Goal: Task Accomplishment & Management: Use online tool/utility

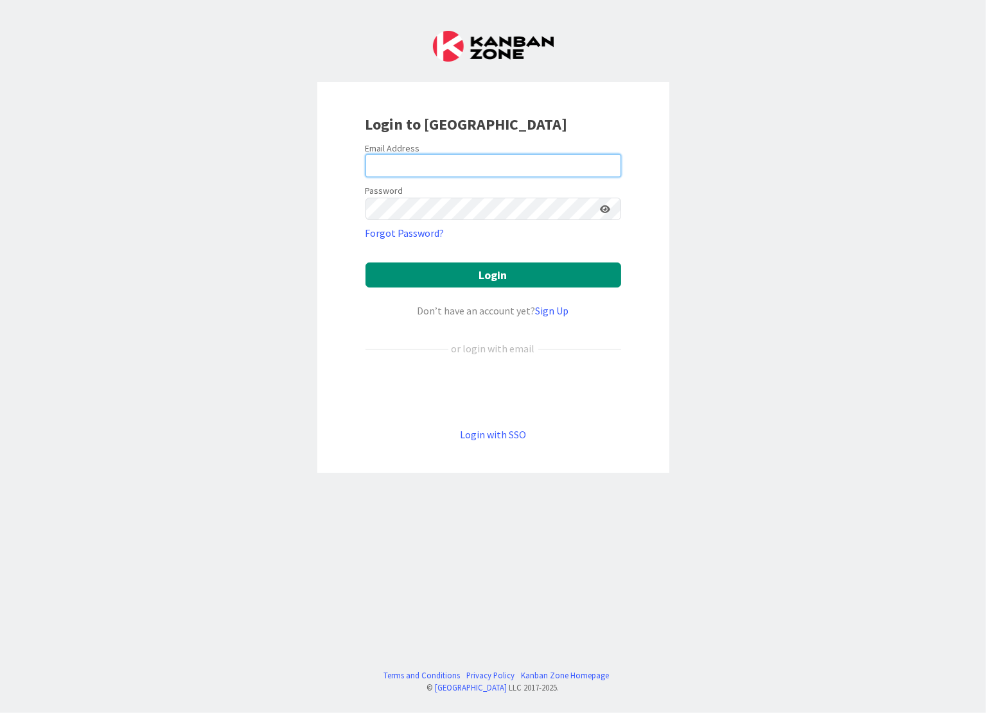
click at [385, 169] on input "email" at bounding box center [493, 165] width 256 height 23
type input "[PERSON_NAME][EMAIL_ADDRESS][DOMAIN_NAME]"
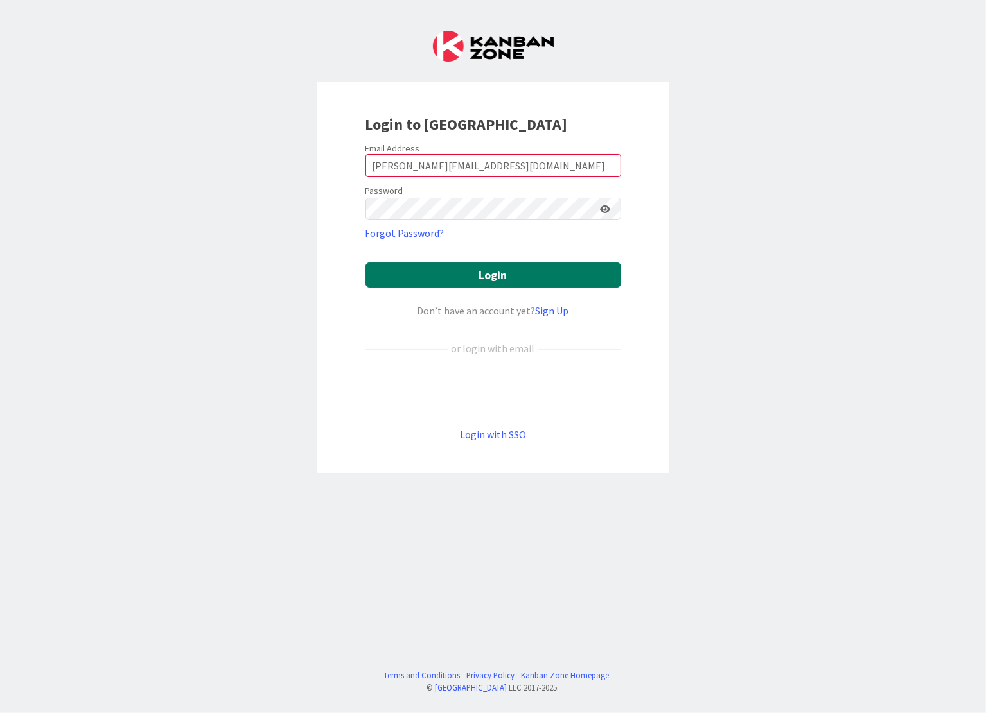
click at [476, 277] on button "Login" at bounding box center [493, 275] width 256 height 25
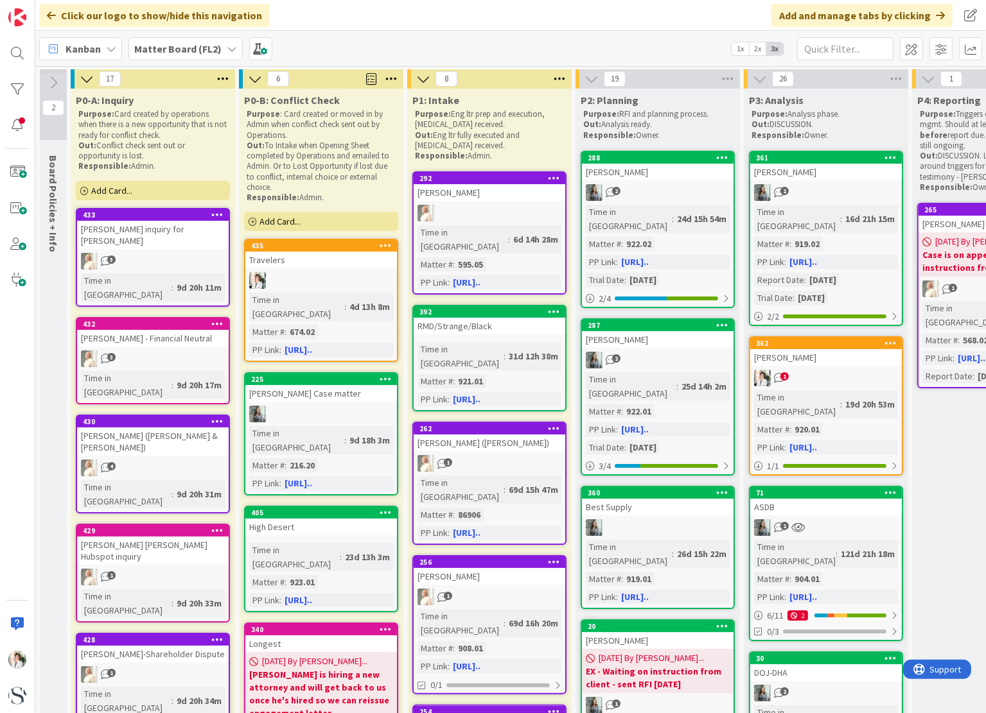
click at [97, 44] on span "Kanban" at bounding box center [82, 48] width 35 height 15
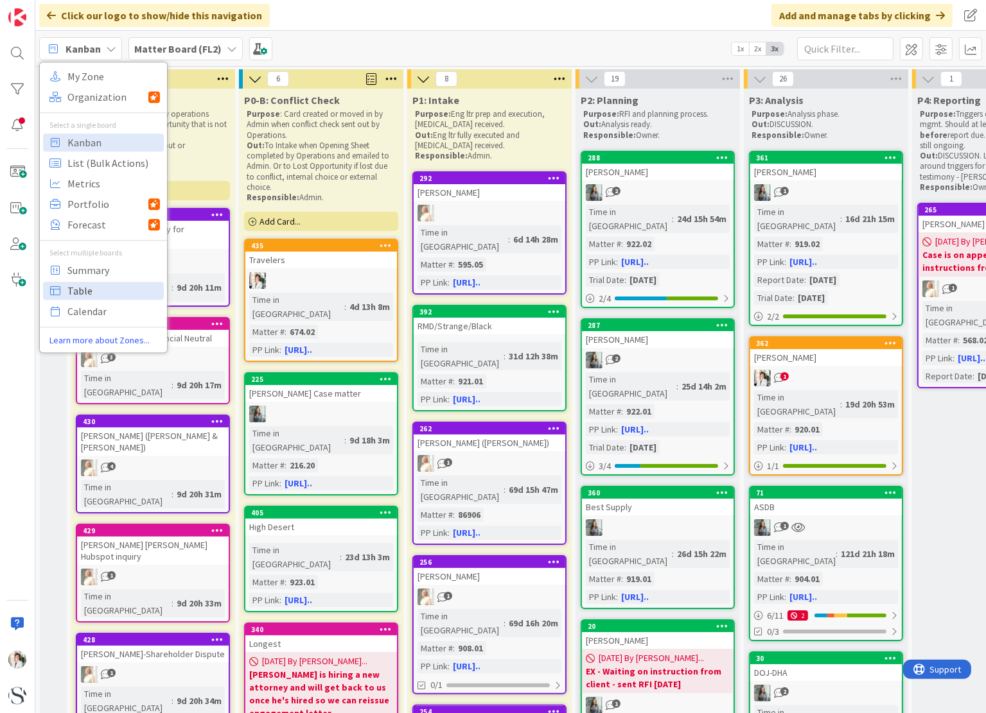
click at [76, 291] on span "Table" at bounding box center [113, 290] width 92 height 19
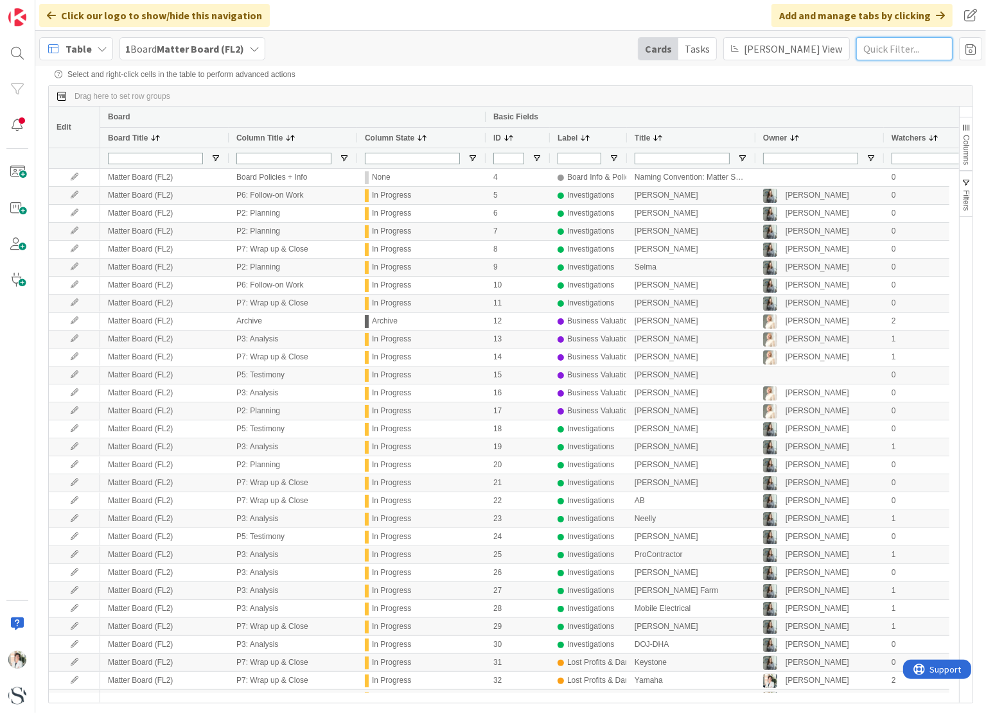
click at [883, 51] on input "text" at bounding box center [904, 48] width 96 height 23
click at [968, 49] on span at bounding box center [970, 48] width 23 height 23
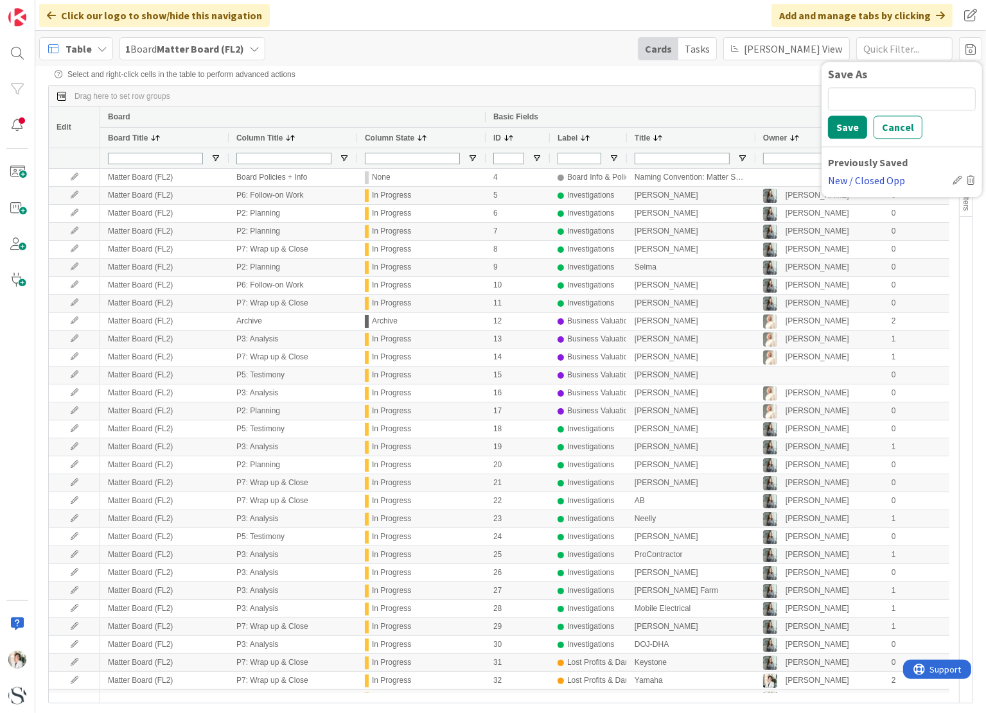
click at [880, 182] on div "New / Closed Opp" at bounding box center [887, 180] width 119 height 15
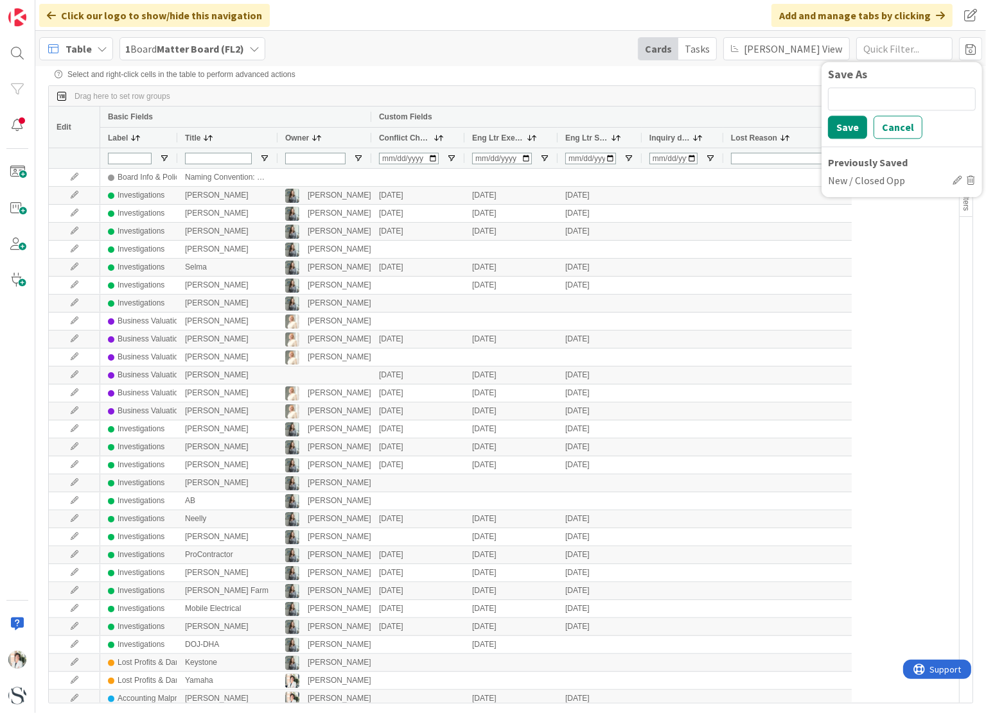
click at [673, 141] on span "Inquiry date" at bounding box center [669, 138] width 40 height 9
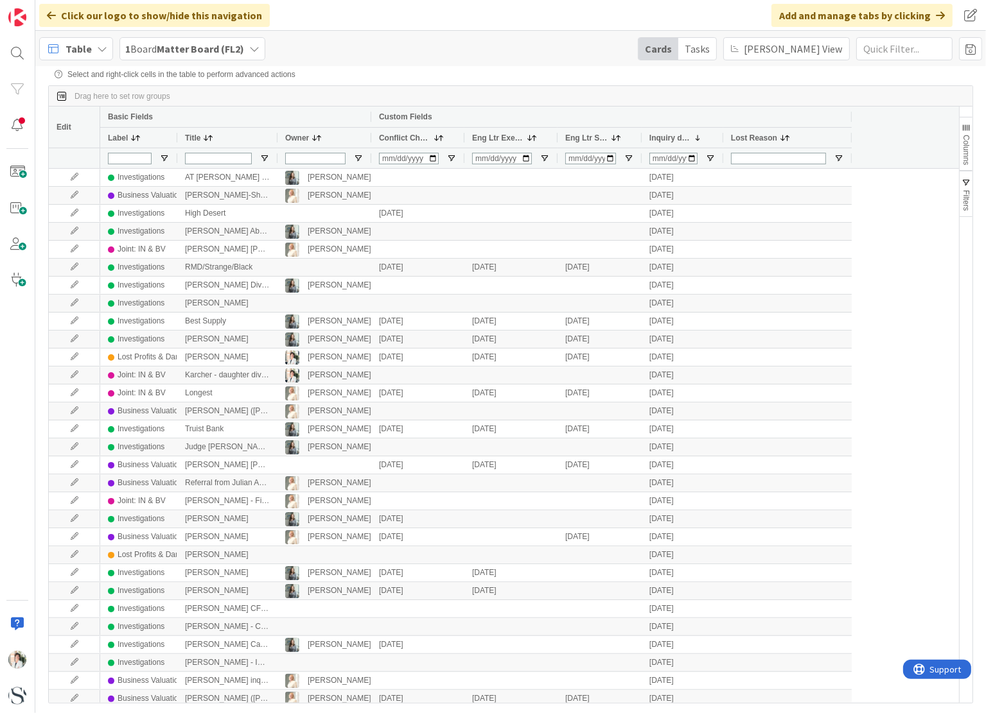
click at [394, 142] on span "Conflict Check" at bounding box center [405, 138] width 52 height 9
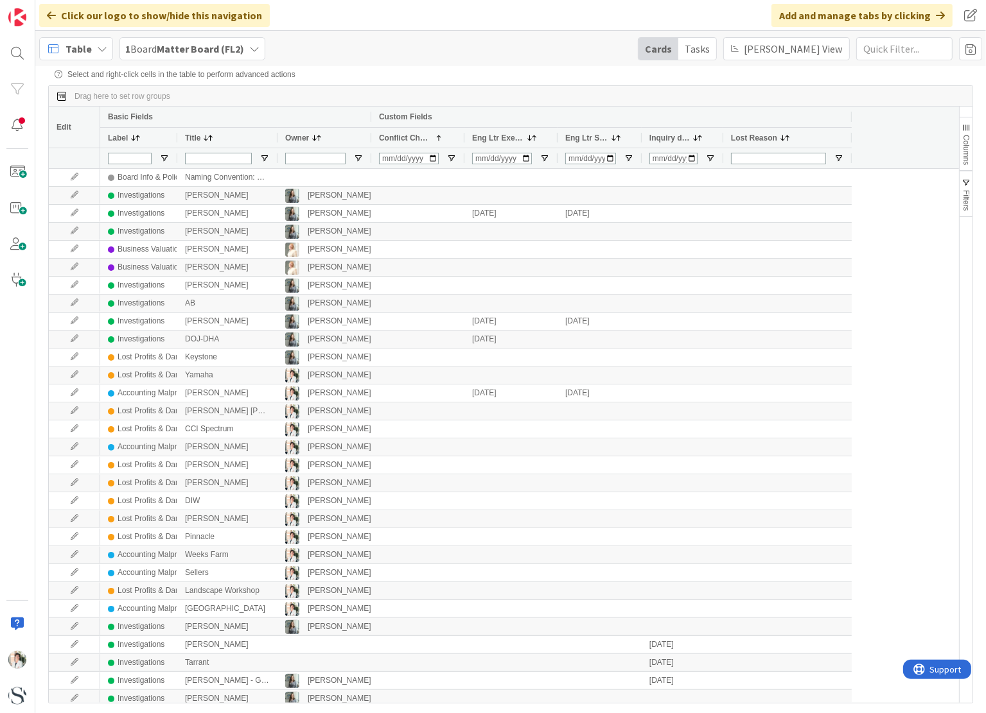
click at [394, 142] on span "Conflict Check" at bounding box center [405, 138] width 52 height 9
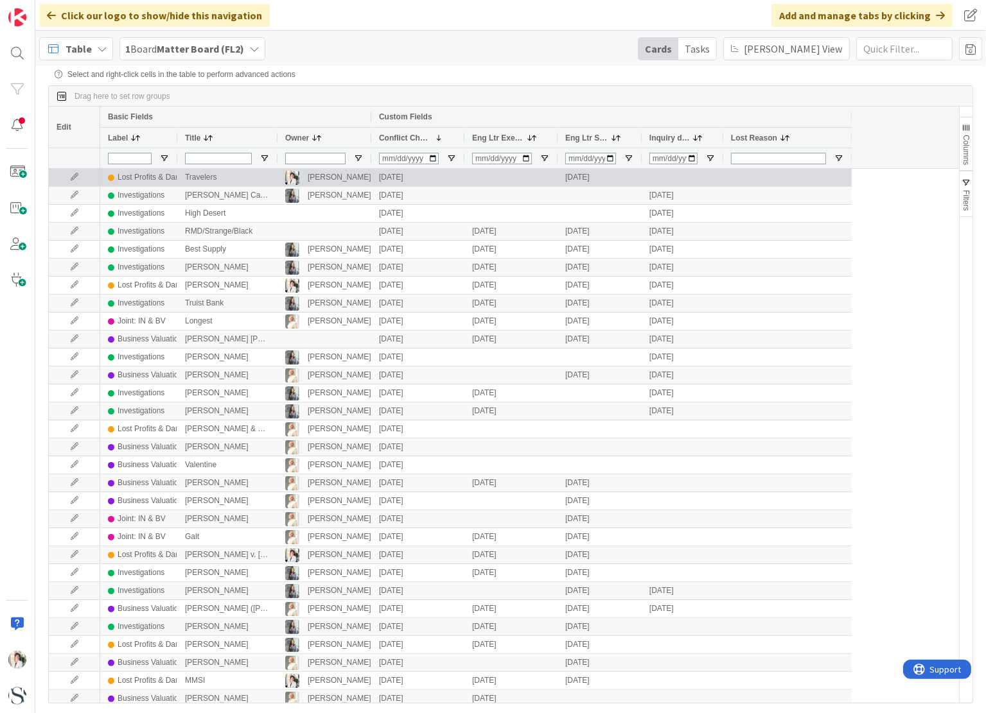
click at [658, 181] on div at bounding box center [682, 177] width 82 height 17
click at [657, 180] on div at bounding box center [682, 177] width 82 height 17
click at [657, 177] on div at bounding box center [682, 177] width 82 height 17
type input "[DATE]"
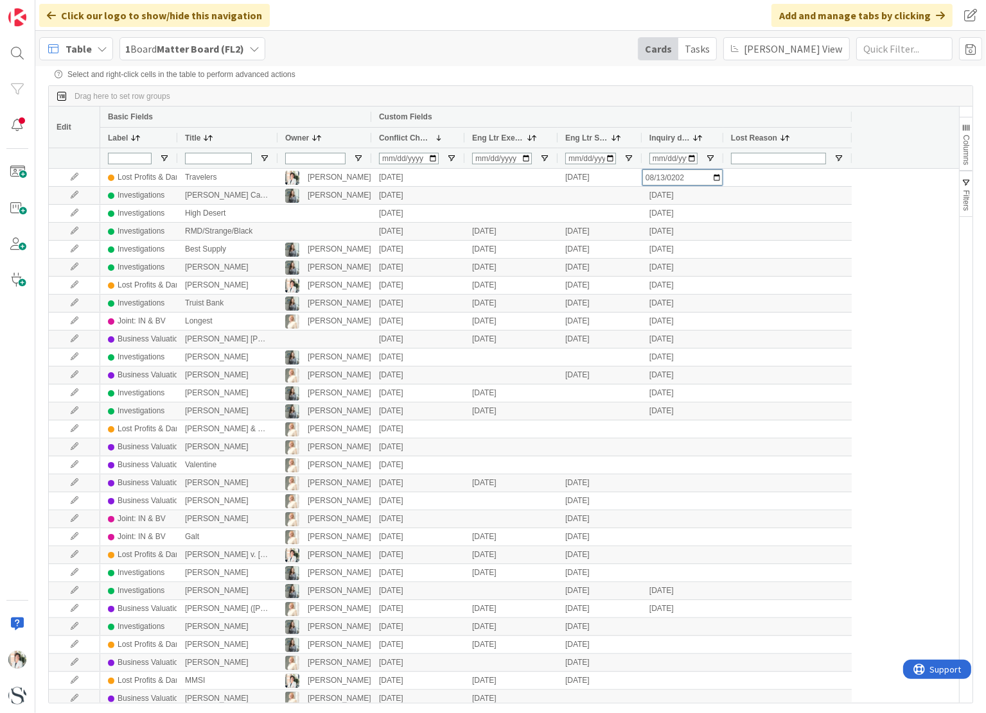
click at [578, 95] on div "Drag here to set row groups" at bounding box center [510, 96] width 923 height 21
click at [498, 138] on span "Eng Ltr Executed" at bounding box center [498, 138] width 52 height 9
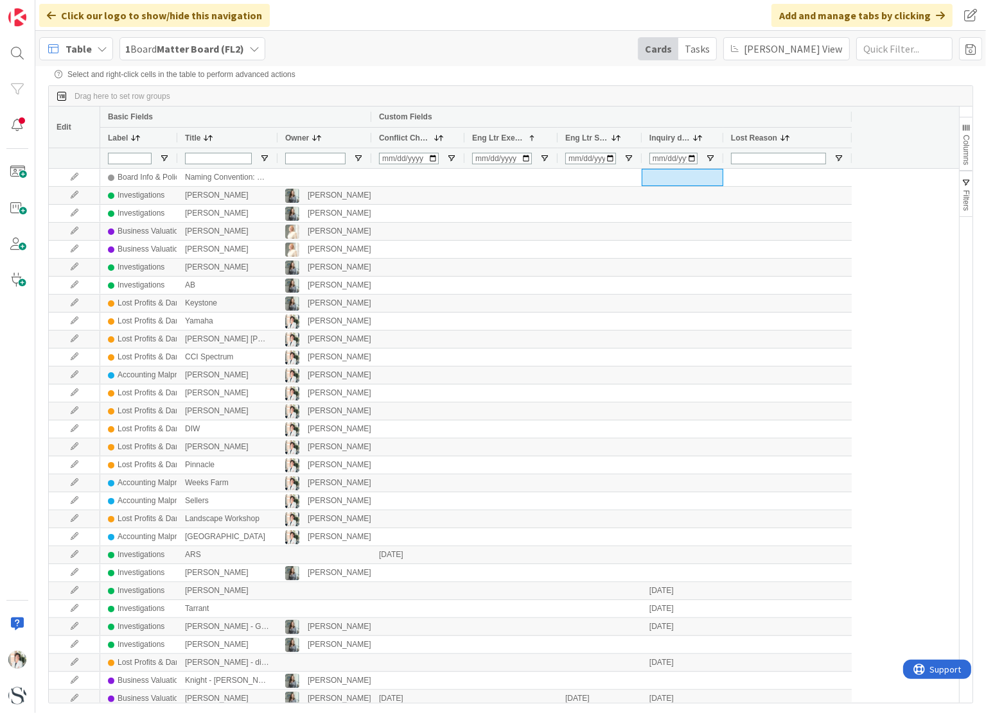
click at [498, 138] on span "Eng Ltr Executed" at bounding box center [498, 138] width 52 height 9
